Goal: Task Accomplishment & Management: Manage account settings

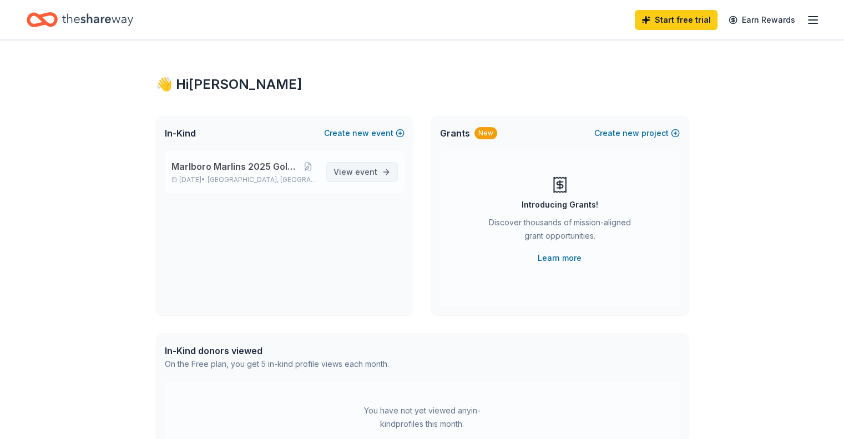
click at [355, 170] on span "View event" at bounding box center [355, 171] width 44 height 13
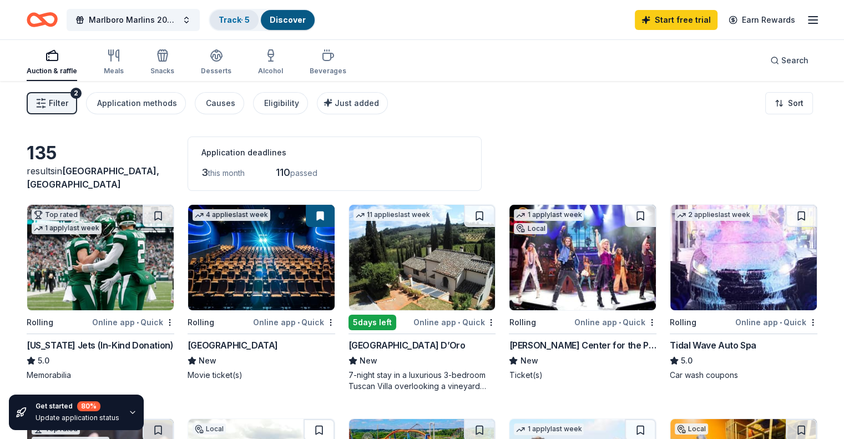
click at [250, 21] on link "Track · 5" at bounding box center [234, 19] width 31 height 9
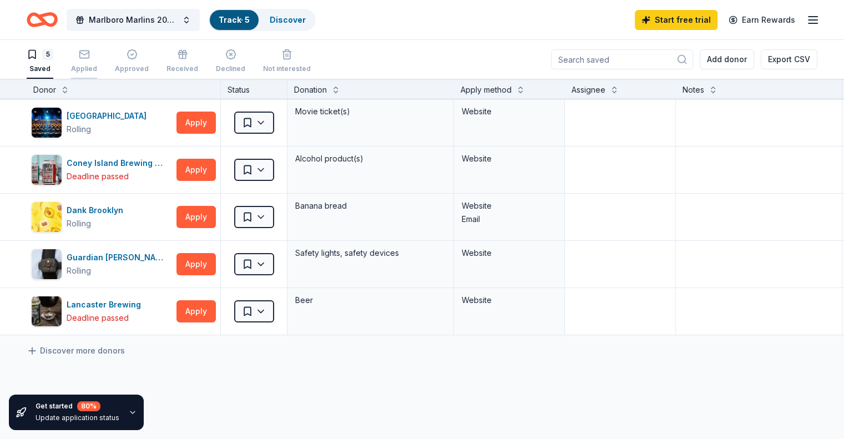
click at [89, 54] on icon "button" at bounding box center [83, 53] width 9 height 3
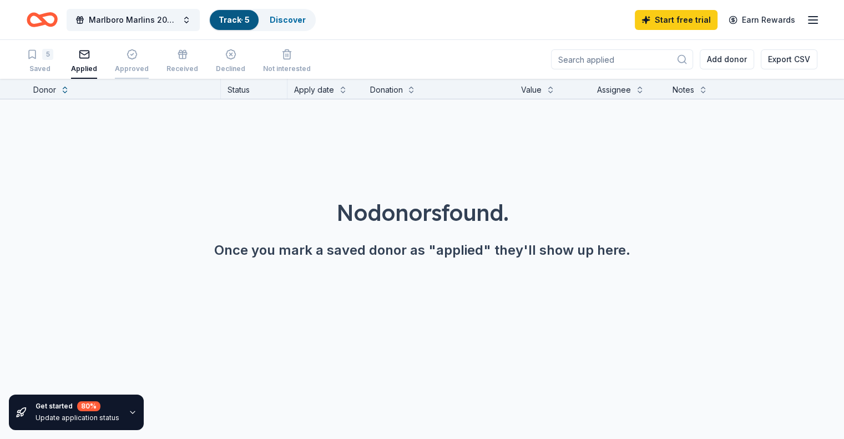
click at [138, 52] on icon "button" at bounding box center [132, 54] width 11 height 11
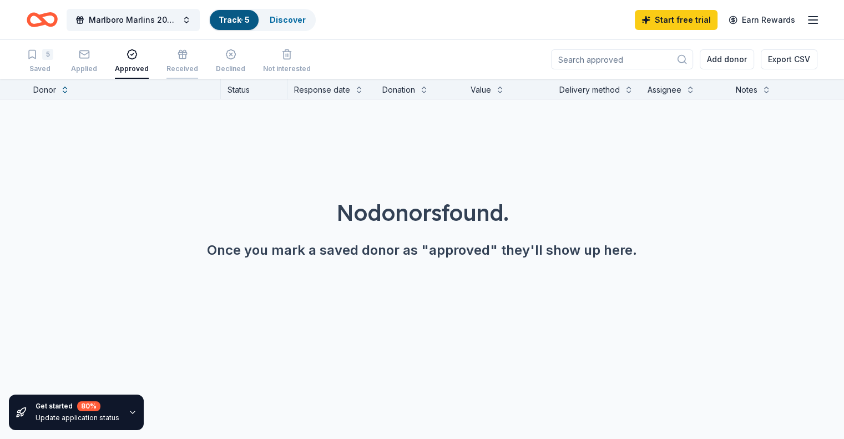
click at [194, 63] on div "Received" at bounding box center [182, 61] width 32 height 24
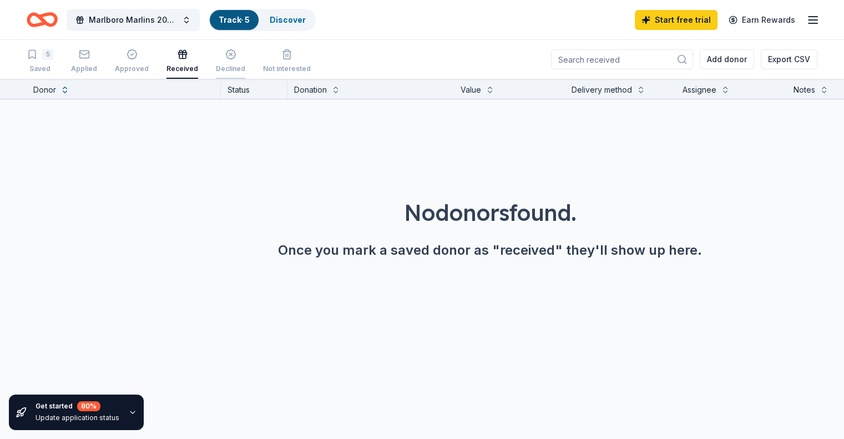
click at [235, 58] on icon "button" at bounding box center [230, 54] width 9 height 9
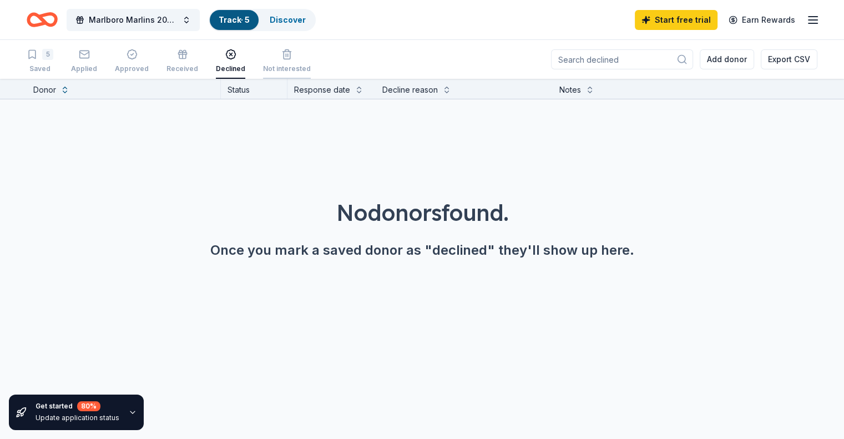
click at [311, 64] on div "Not interested" at bounding box center [287, 68] width 48 height 9
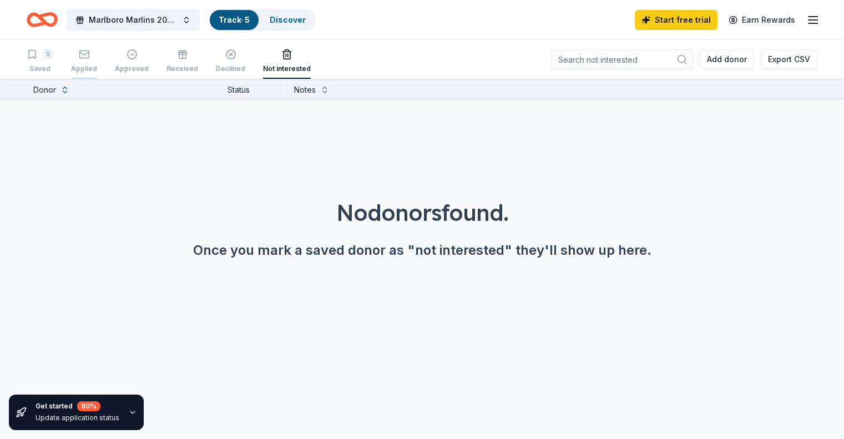
click at [97, 62] on div "Applied" at bounding box center [84, 61] width 26 height 24
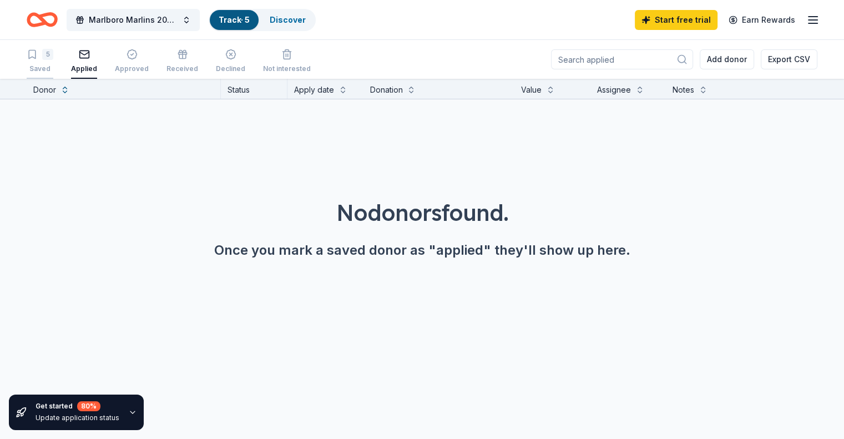
click at [53, 66] on div "Saved" at bounding box center [40, 68] width 27 height 9
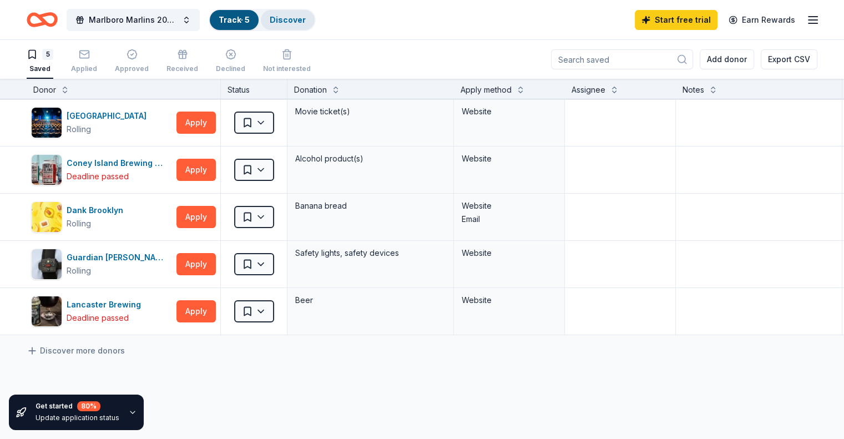
click at [293, 22] on link "Discover" at bounding box center [288, 19] width 36 height 9
